Goal: Information Seeking & Learning: Learn about a topic

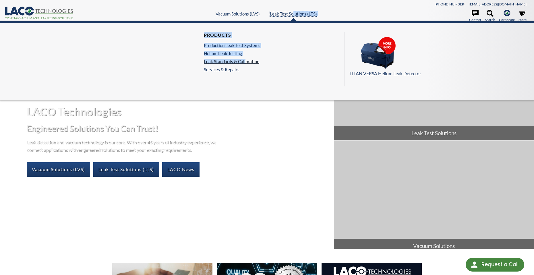
drag, startPoint x: 292, startPoint y: 13, endPoint x: 245, endPoint y: 61, distance: 67.4
click at [245, 61] on link "Leak Standards & Calibration" at bounding box center [232, 61] width 57 height 5
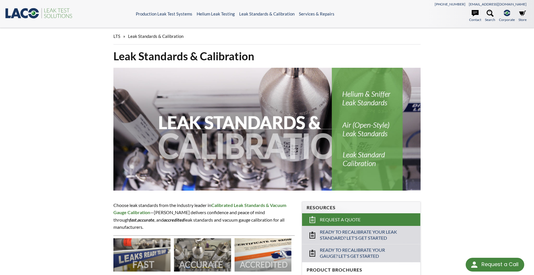
select select "Widget de traducción de idiomas"
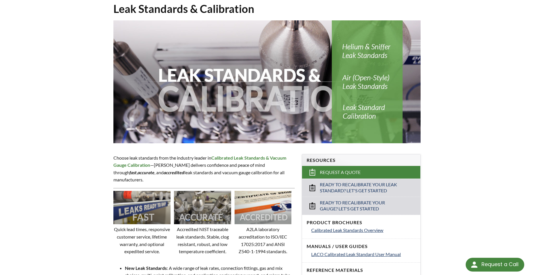
scroll to position [57, 0]
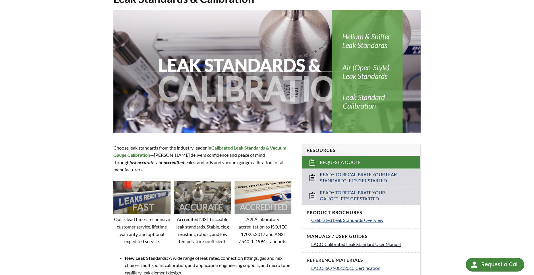
click at [354, 244] on span "LACO Calibrated Leak Standard User Manual" at bounding box center [356, 243] width 90 height 5
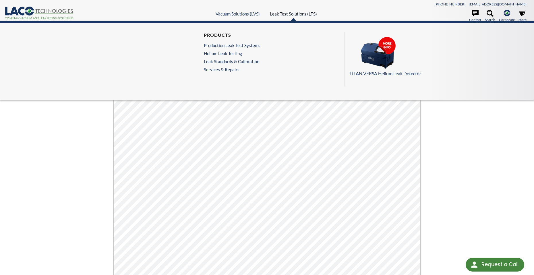
click at [283, 15] on link "Leak Test Solutions (LTS)" at bounding box center [293, 13] width 47 height 5
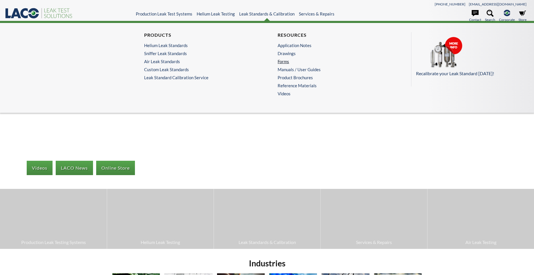
select select "Widget de traducción de idiomas"
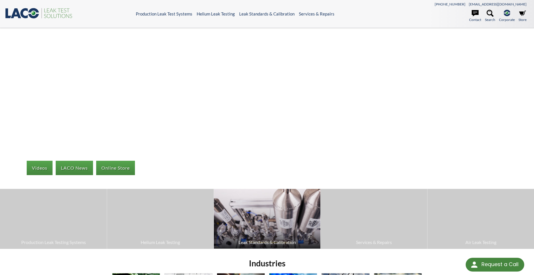
click at [264, 215] on img at bounding box center [267, 219] width 106 height 60
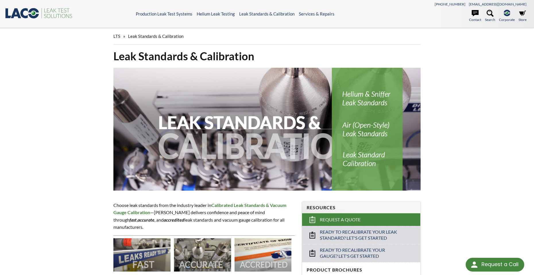
select select "Widget de traducción de idiomas"
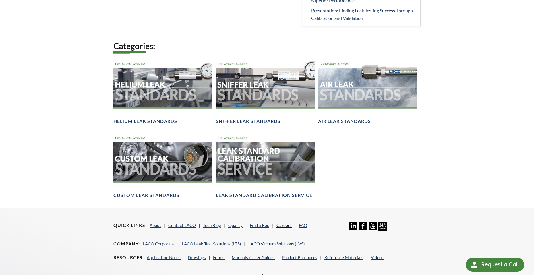
scroll to position [373, 0]
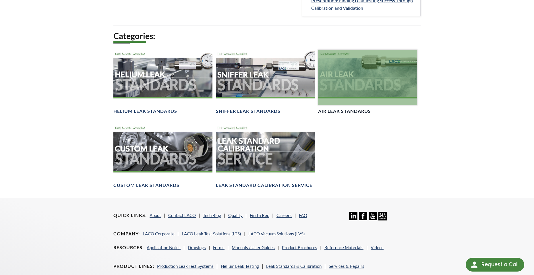
click at [347, 112] on h4 "Air Leak Standards" at bounding box center [344, 111] width 53 height 6
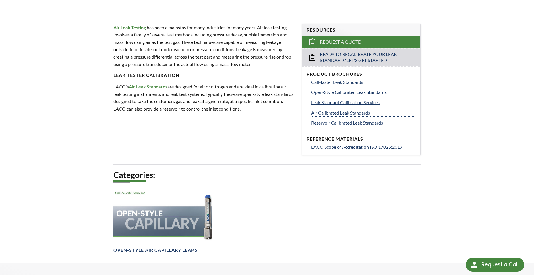
scroll to position [287, 0]
